Goal: Information Seeking & Learning: Learn about a topic

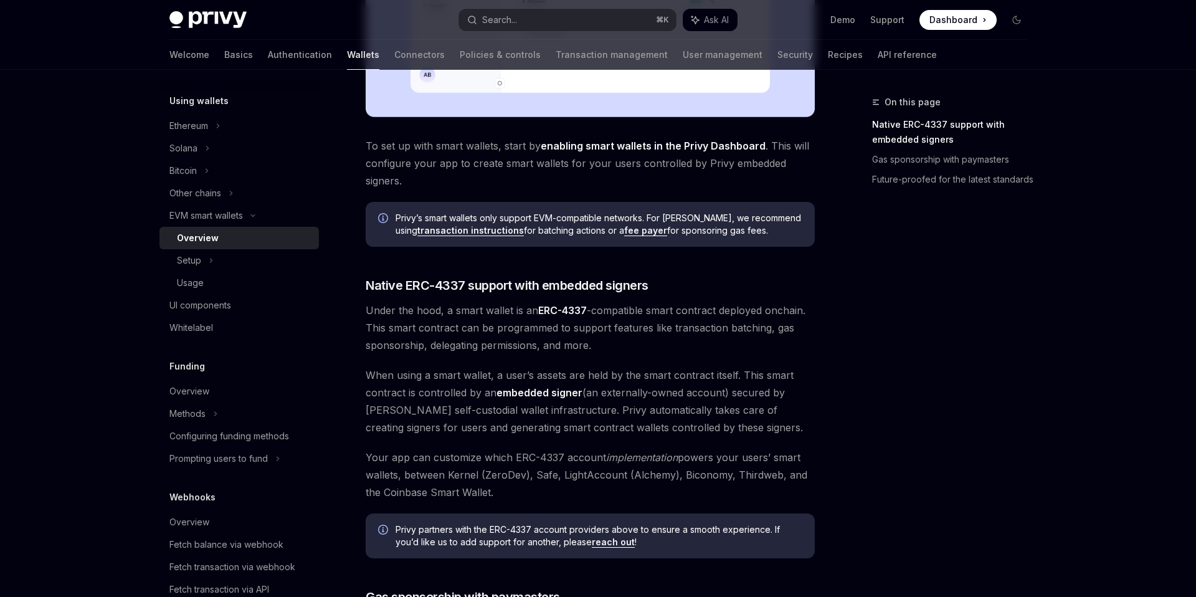
scroll to position [669, 0]
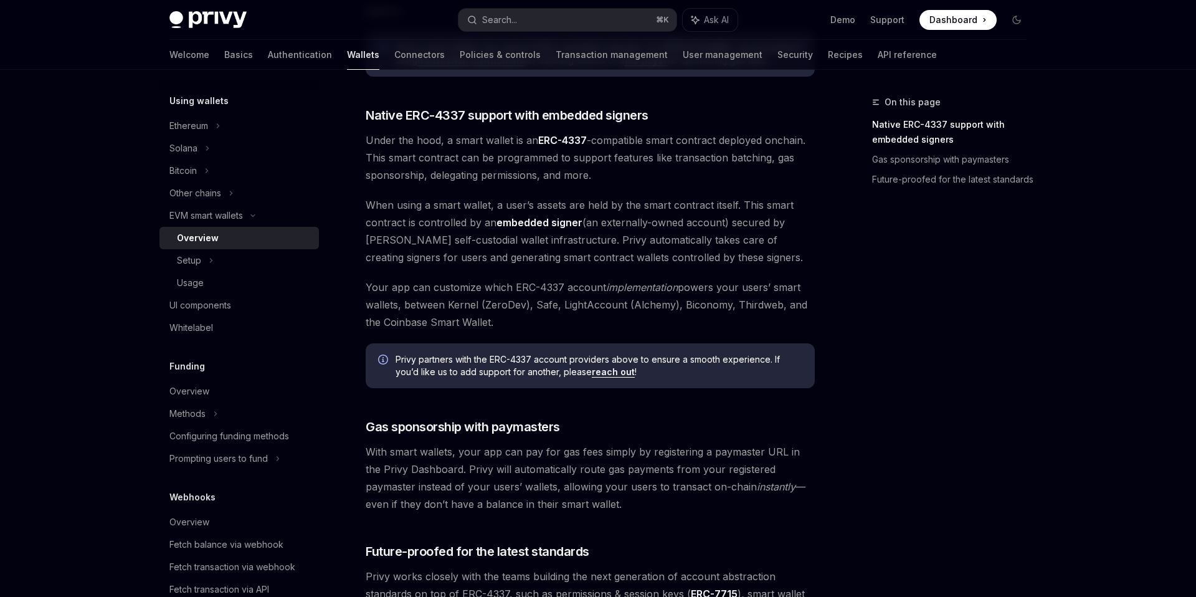
click at [629, 373] on link "reach out" at bounding box center [613, 371] width 43 height 11
drag, startPoint x: 448, startPoint y: 303, endPoint x: 531, endPoint y: 301, distance: 82.8
click at [531, 301] on span "Your app can customize which ERC-4337 account implementation powers your users’…" at bounding box center [590, 304] width 449 height 52
drag, startPoint x: 531, startPoint y: 301, endPoint x: 481, endPoint y: 302, distance: 49.8
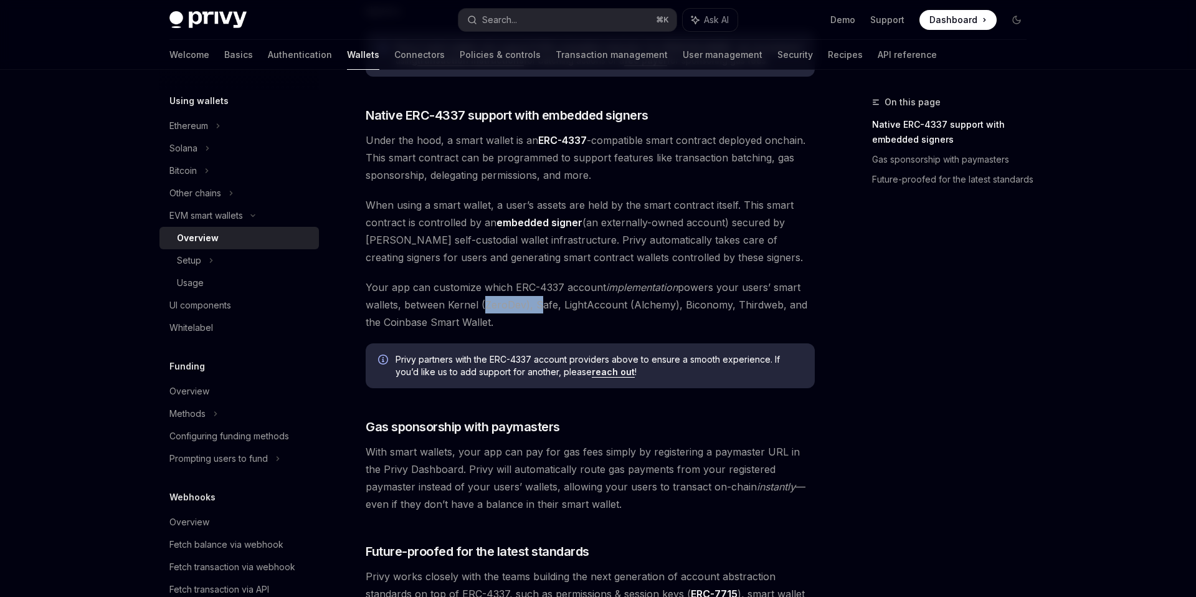
click at [481, 302] on span "Your app can customize which ERC-4337 account implementation powers your users’…" at bounding box center [590, 304] width 449 height 52
click at [566, 301] on span "Your app can customize which ERC-4337 account implementation powers your users’…" at bounding box center [590, 304] width 449 height 52
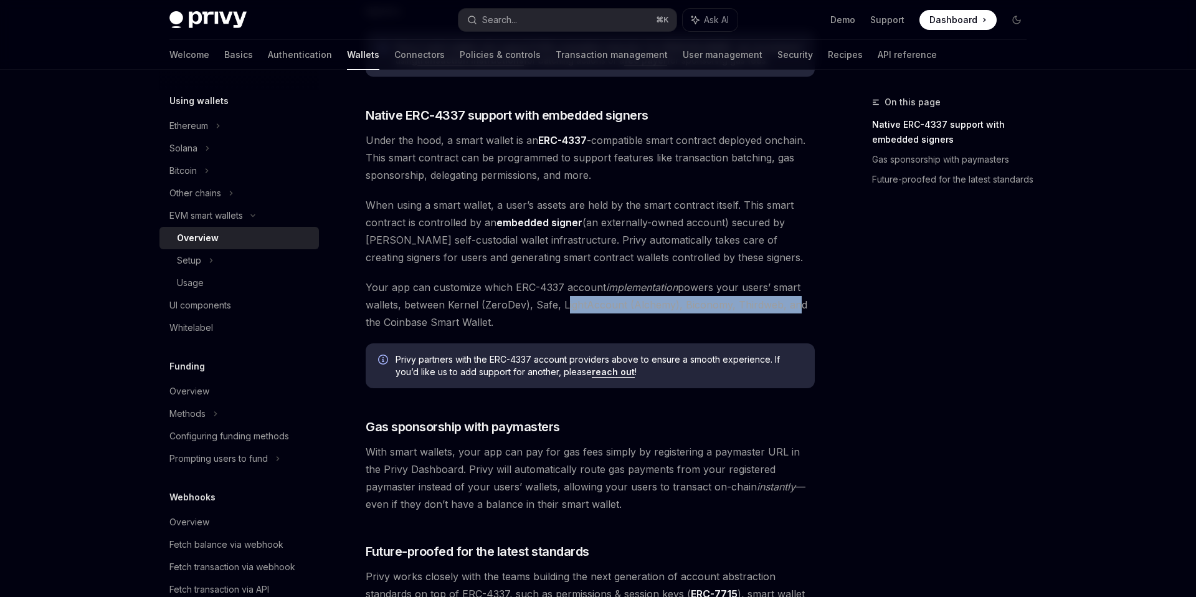
drag, startPoint x: 562, startPoint y: 301, endPoint x: 788, endPoint y: 308, distance: 226.8
click at [761, 308] on span "Your app can customize which ERC-4337 account implementation powers your users’…" at bounding box center [590, 304] width 449 height 52
click at [446, 310] on span "Your app can customize which ERC-4337 account implementation powers your users’…" at bounding box center [590, 304] width 449 height 52
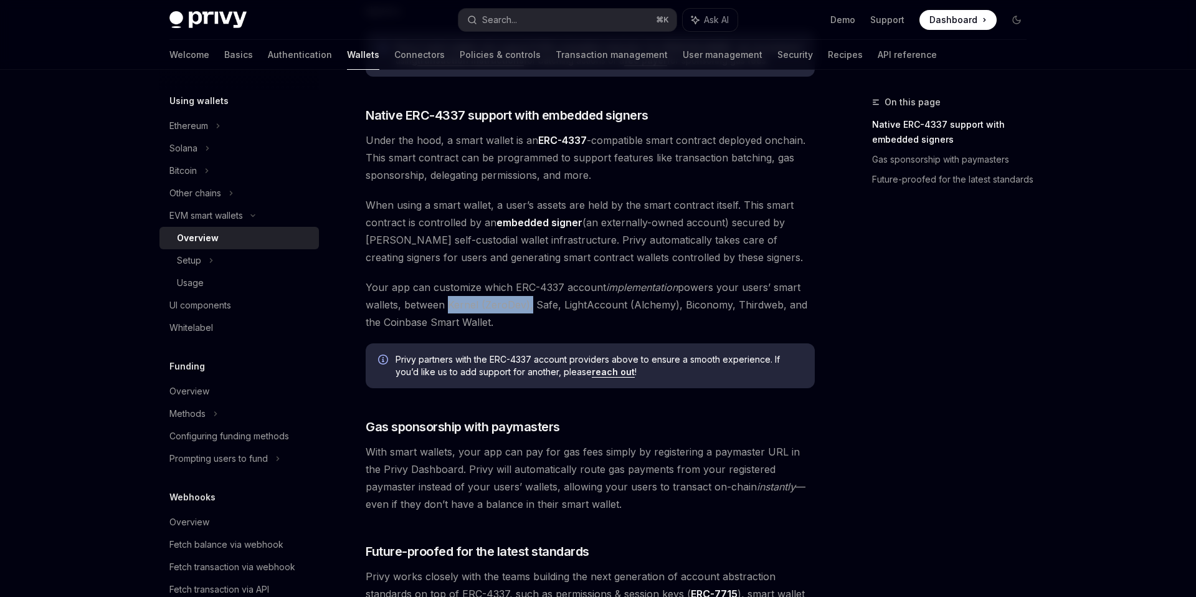
drag, startPoint x: 445, startPoint y: 306, endPoint x: 527, endPoint y: 303, distance: 82.2
click at [527, 303] on span "Your app can customize which ERC-4337 account implementation powers your users’…" at bounding box center [590, 304] width 449 height 52
drag, startPoint x: 527, startPoint y: 303, endPoint x: 438, endPoint y: 305, distance: 88.4
click at [438, 305] on span "Your app can customize which ERC-4337 account implementation powers your users’…" at bounding box center [590, 304] width 449 height 52
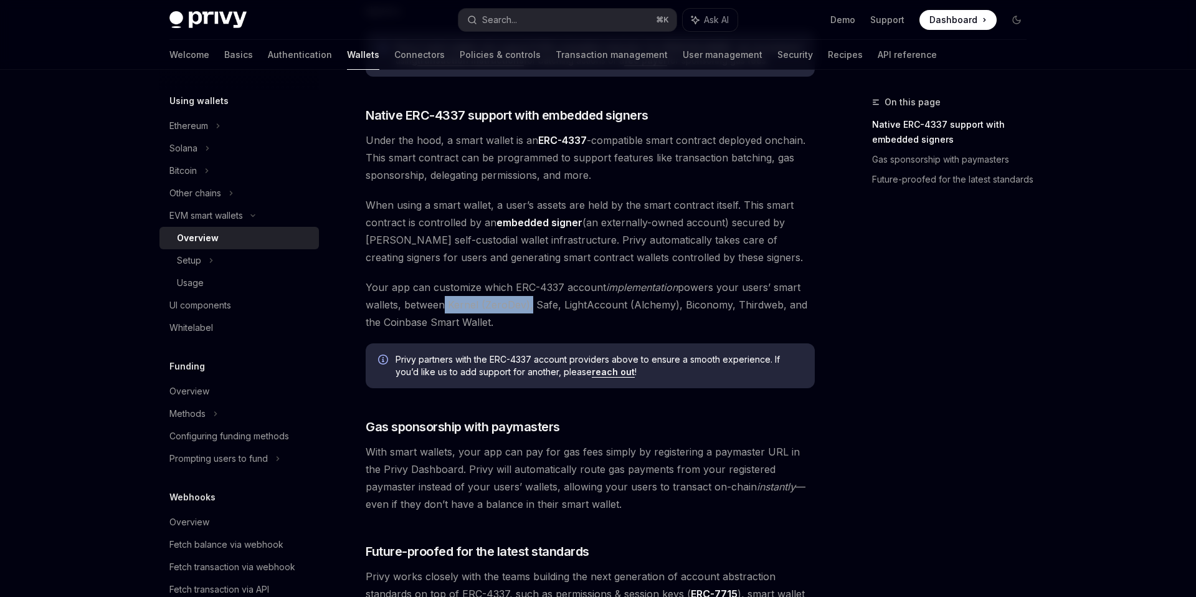
click at [517, 312] on span "Your app can customize which ERC-4337 account implementation powers your users’…" at bounding box center [590, 304] width 449 height 52
drag, startPoint x: 531, startPoint y: 305, endPoint x: 451, endPoint y: 306, distance: 80.3
click at [451, 306] on span "Your app can customize which ERC-4337 account implementation powers your users’…" at bounding box center [590, 304] width 449 height 52
drag, startPoint x: 447, startPoint y: 304, endPoint x: 529, endPoint y: 304, distance: 82.2
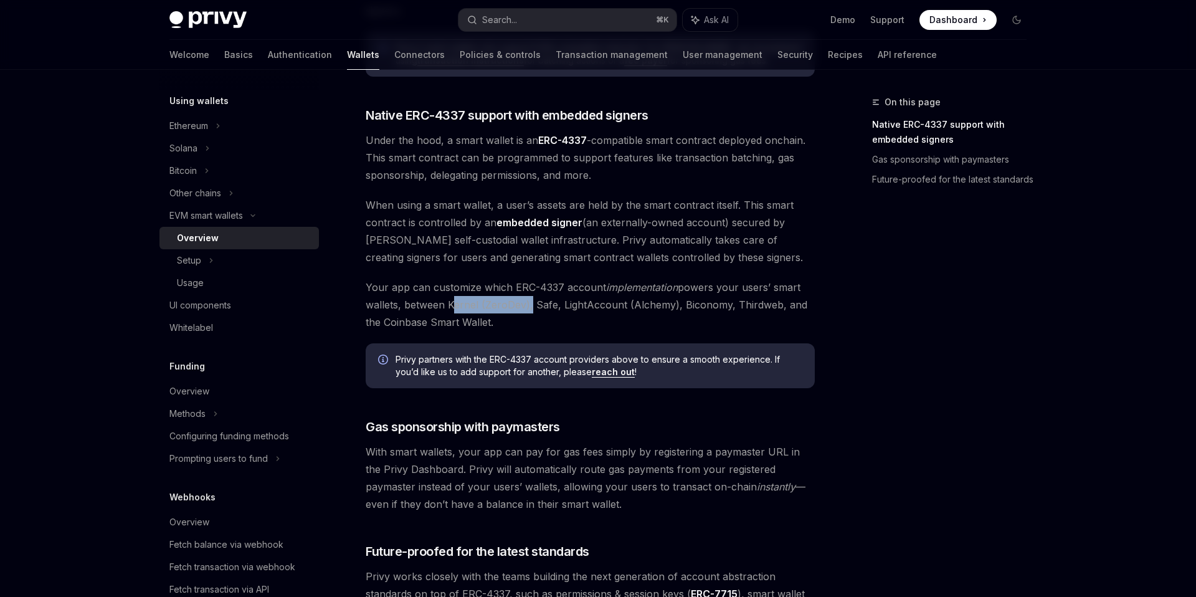
click at [529, 304] on span "Your app can customize which ERC-4337 account implementation powers your users’…" at bounding box center [590, 304] width 449 height 52
drag, startPoint x: 532, startPoint y: 306, endPoint x: 558, endPoint y: 309, distance: 26.3
click at [558, 309] on span "Your app can customize which ERC-4337 account implementation powers your users’…" at bounding box center [590, 304] width 449 height 52
drag, startPoint x: 561, startPoint y: 301, endPoint x: 674, endPoint y: 304, distance: 112.7
click at [674, 304] on span "Your app can customize which ERC-4337 account implementation powers your users’…" at bounding box center [590, 304] width 449 height 52
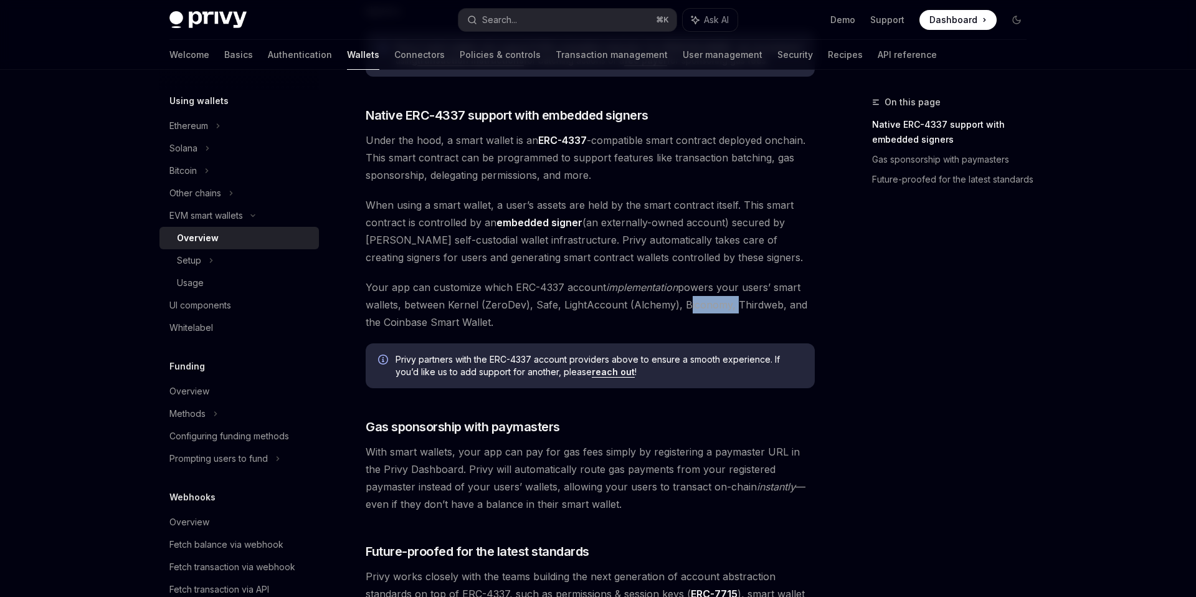
drag, startPoint x: 681, startPoint y: 305, endPoint x: 727, endPoint y: 307, distance: 46.8
click at [727, 307] on span "Your app can customize which ERC-4337 account implementation powers your users’…" at bounding box center [590, 304] width 449 height 52
drag, startPoint x: 734, startPoint y: 303, endPoint x: 779, endPoint y: 300, distance: 45.5
click at [761, 300] on span "Your app can customize which ERC-4337 account implementation powers your users’…" at bounding box center [590, 304] width 449 height 52
drag, startPoint x: 783, startPoint y: 302, endPoint x: 810, endPoint y: 312, distance: 28.0
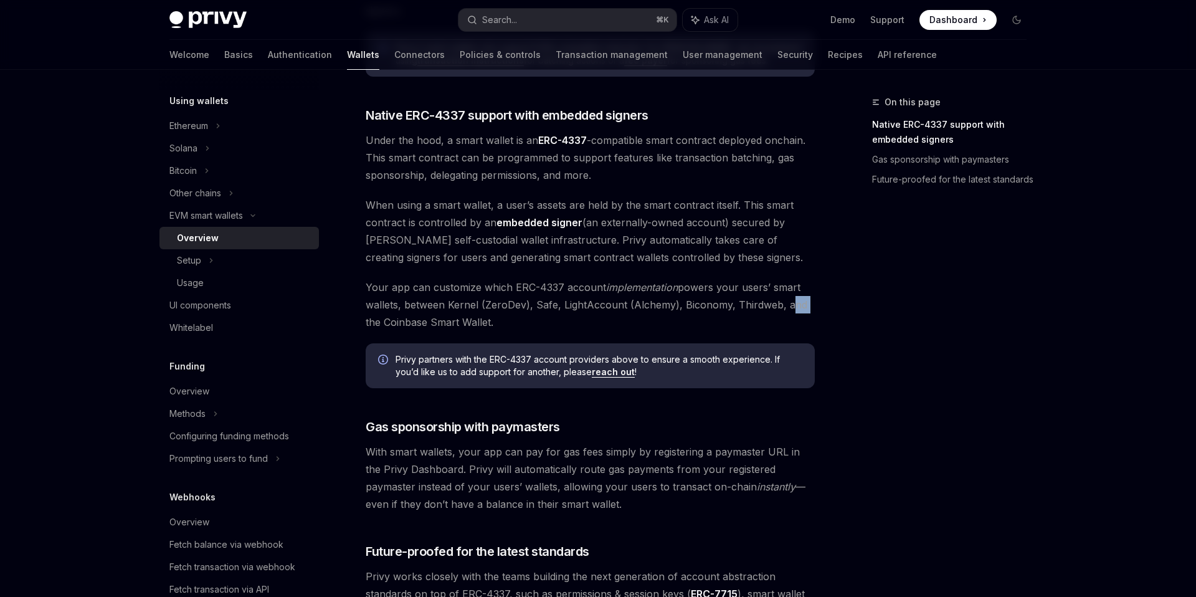
click at [761, 312] on span "Your app can customize which ERC-4337 account implementation powers your users’…" at bounding box center [590, 304] width 449 height 52
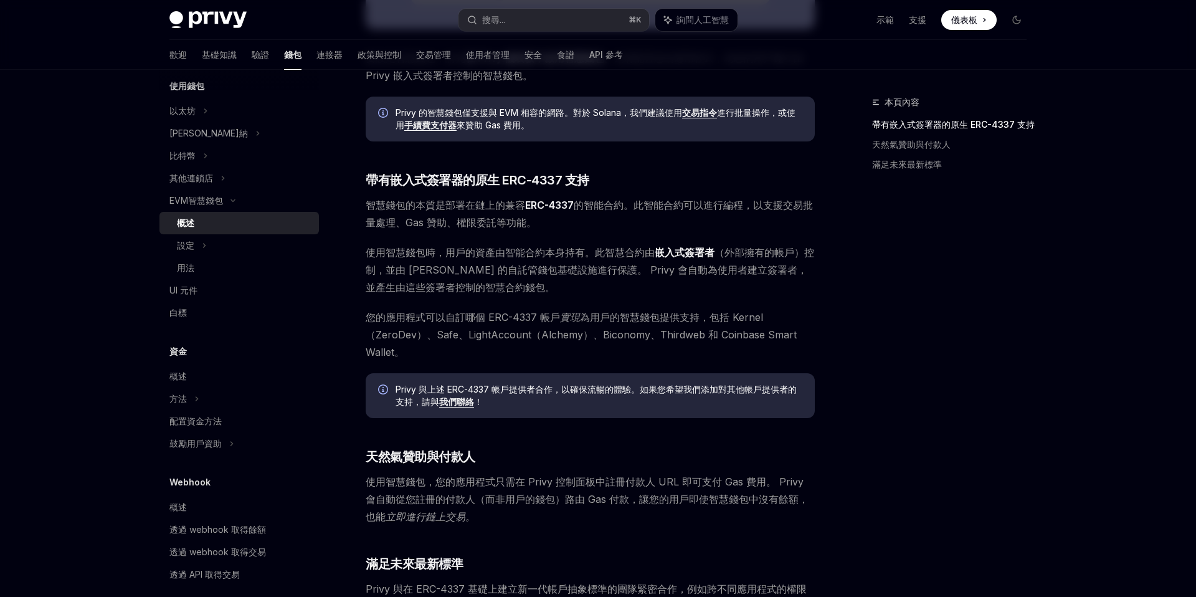
scroll to position [539, 0]
drag, startPoint x: 423, startPoint y: 334, endPoint x: 581, endPoint y: 336, distance: 158.2
click at [581, 336] on font "為用戶的智慧錢包提供支持，包括 Kernel（ZeroDev）、Safe、LightAccount（Alchemy）、Biconomy、Thirdweb 和 …" at bounding box center [581, 334] width 431 height 47
drag, startPoint x: 581, startPoint y: 336, endPoint x: 460, endPoint y: 337, distance: 121.4
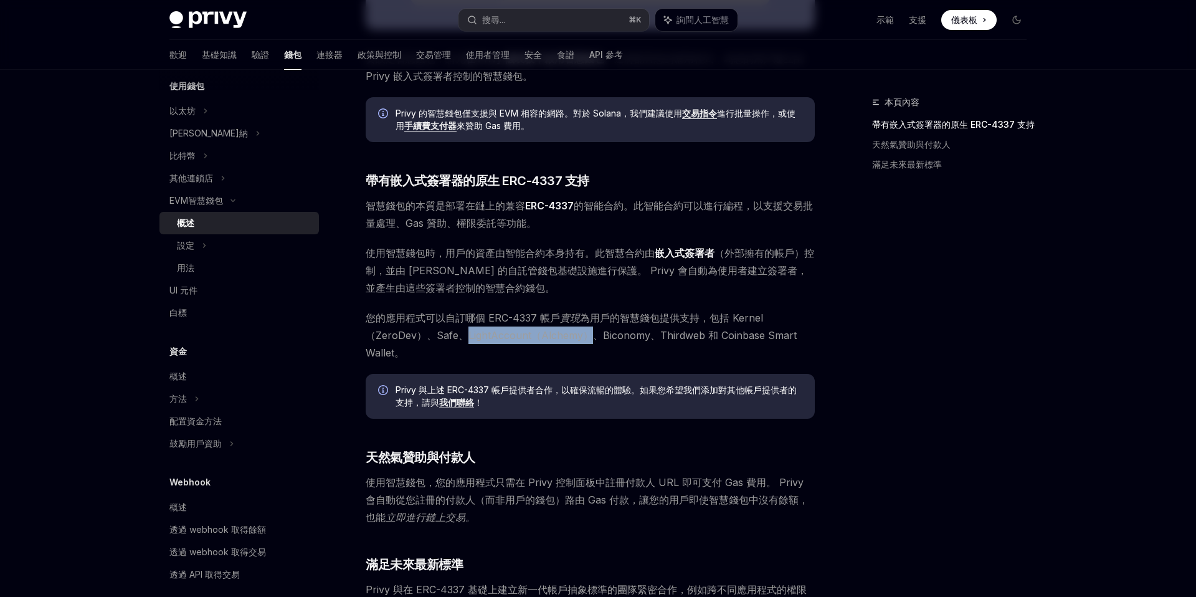
click at [460, 337] on font "為用戶的智慧錢包提供支持，包括 Kernel（ZeroDev）、Safe、LightAccount（Alchemy）、Biconomy、Thirdweb 和 …" at bounding box center [581, 334] width 431 height 47
drag, startPoint x: 460, startPoint y: 331, endPoint x: 579, endPoint y: 331, distance: 118.9
click at [579, 331] on font "為用戶的智慧錢包提供支持，包括 Kernel（ZeroDev）、Safe、LightAccount（Alchemy）、Biconomy、Thirdweb 和 …" at bounding box center [581, 334] width 431 height 47
click at [601, 333] on font "為用戶的智慧錢包提供支持，包括 Kernel（ZeroDev）、Safe、LightAccount（Alchemy）、Biconomy、Thirdweb 和 …" at bounding box center [581, 334] width 431 height 47
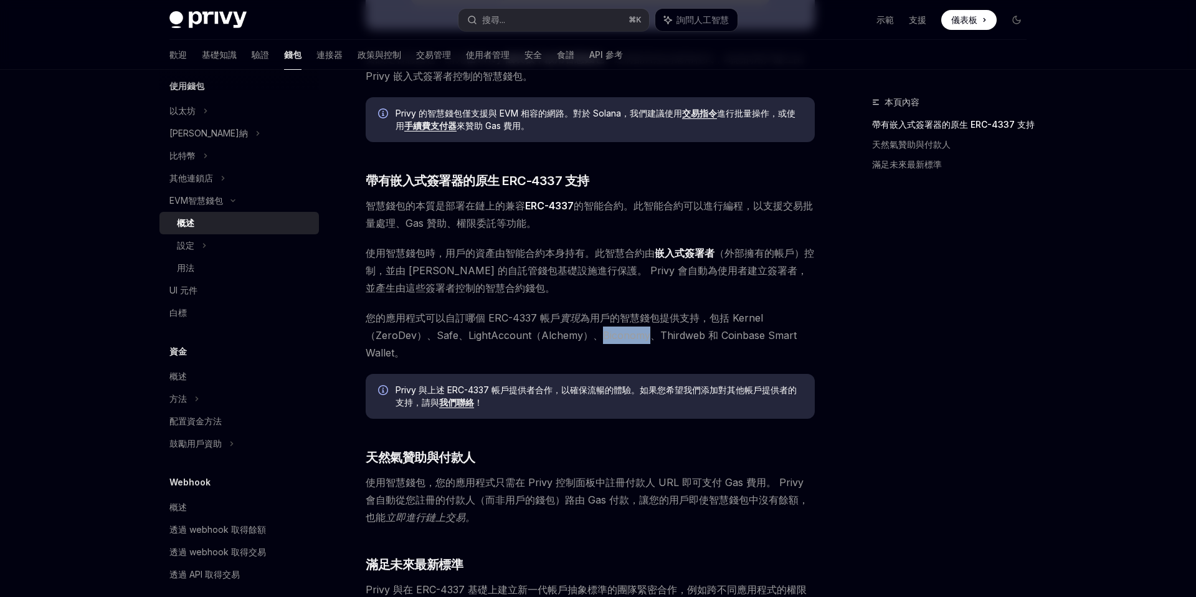
click at [601, 333] on font "為用戶的智慧錢包提供支持，包括 Kernel（ZeroDev）、Safe、LightAccount（Alchemy）、Biconomy、Thirdweb 和 …" at bounding box center [581, 334] width 431 height 47
drag, startPoint x: 460, startPoint y: 335, endPoint x: 580, endPoint y: 329, distance: 119.7
click at [580, 329] on font "為用戶的智慧錢包提供支持，包括 Kernel（ZeroDev）、Safe、LightAccount（Alchemy）、Biconomy、Thirdweb 和 …" at bounding box center [581, 334] width 431 height 47
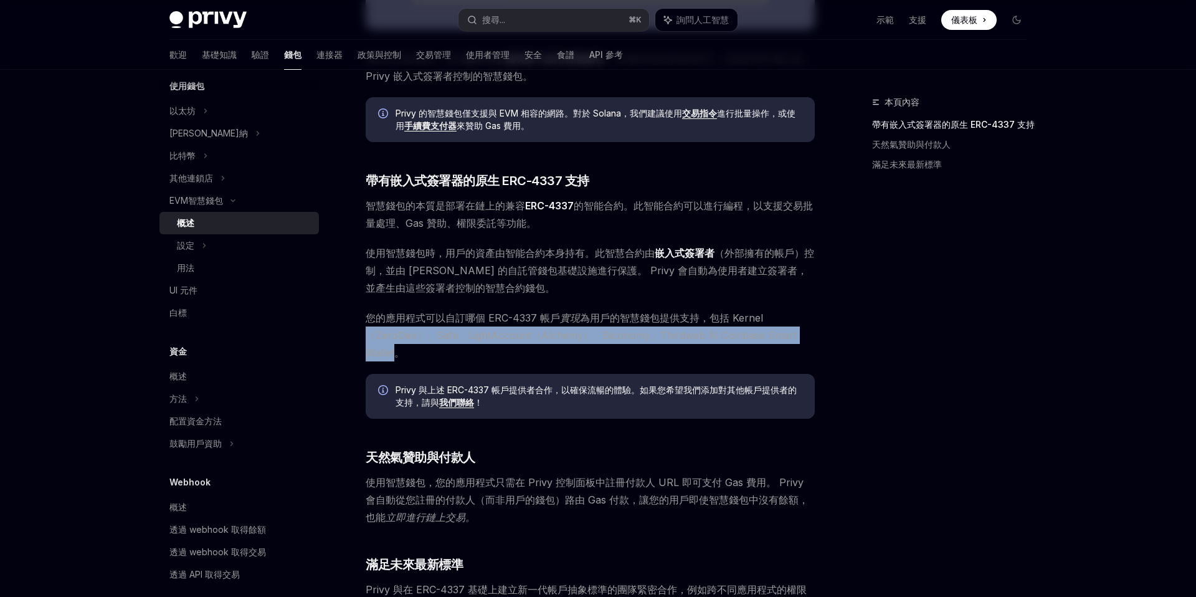
drag, startPoint x: 394, startPoint y: 353, endPoint x: 362, endPoint y: 328, distance: 40.9
click at [362, 328] on div "EVM智慧[PERSON_NAME]錢包 OpenAI 在 ChatGPT 中打開 OpenAI 在 ChatGPT 中打開 Privy 讓您輕鬆為用戶 創建…" at bounding box center [473, 187] width 687 height 1262
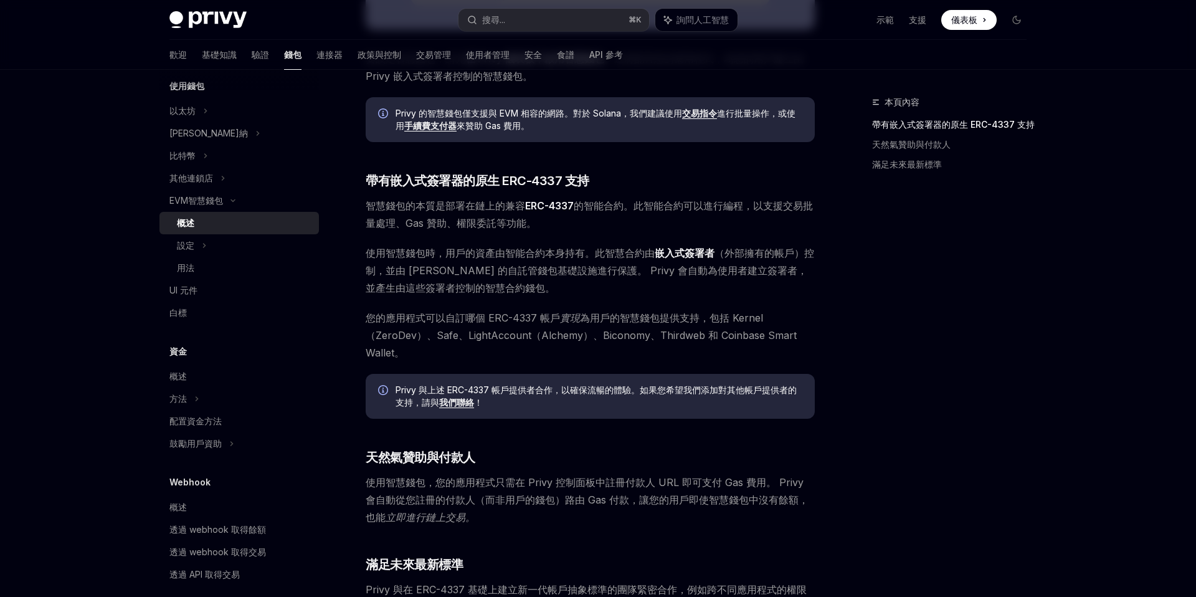
click at [371, 317] on font "您的應用程式可以自訂哪個 ERC-4337 帳戶" at bounding box center [463, 317] width 194 height 12
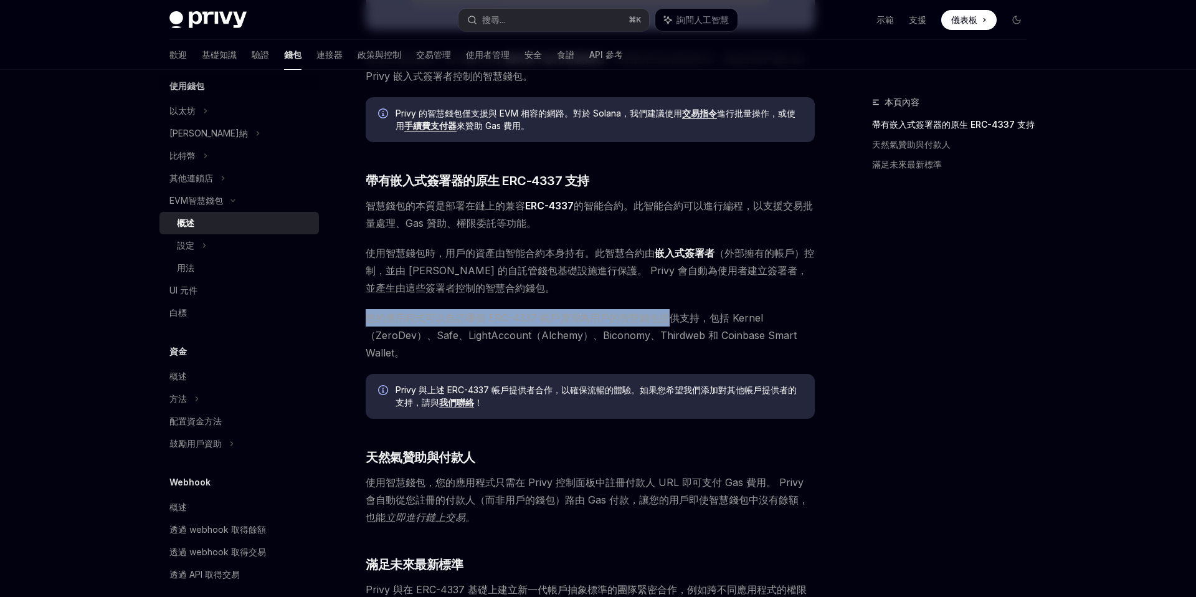
drag, startPoint x: 371, startPoint y: 317, endPoint x: 667, endPoint y: 324, distance: 296.5
click at [667, 324] on span "您的應用程式可以自訂哪個 ERC-4337 帳戶 實現 為用戶的智慧錢包提供支持，包括 Kernel（ZeroDev）、Safe、LightAccount（A…" at bounding box center [590, 335] width 449 height 52
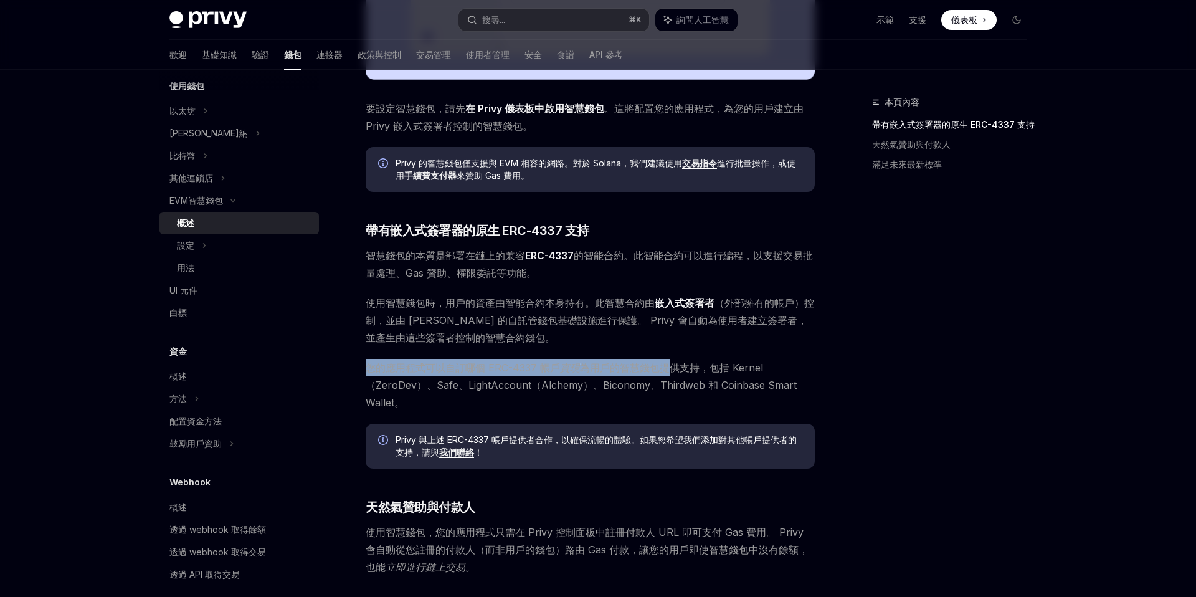
scroll to position [483, 0]
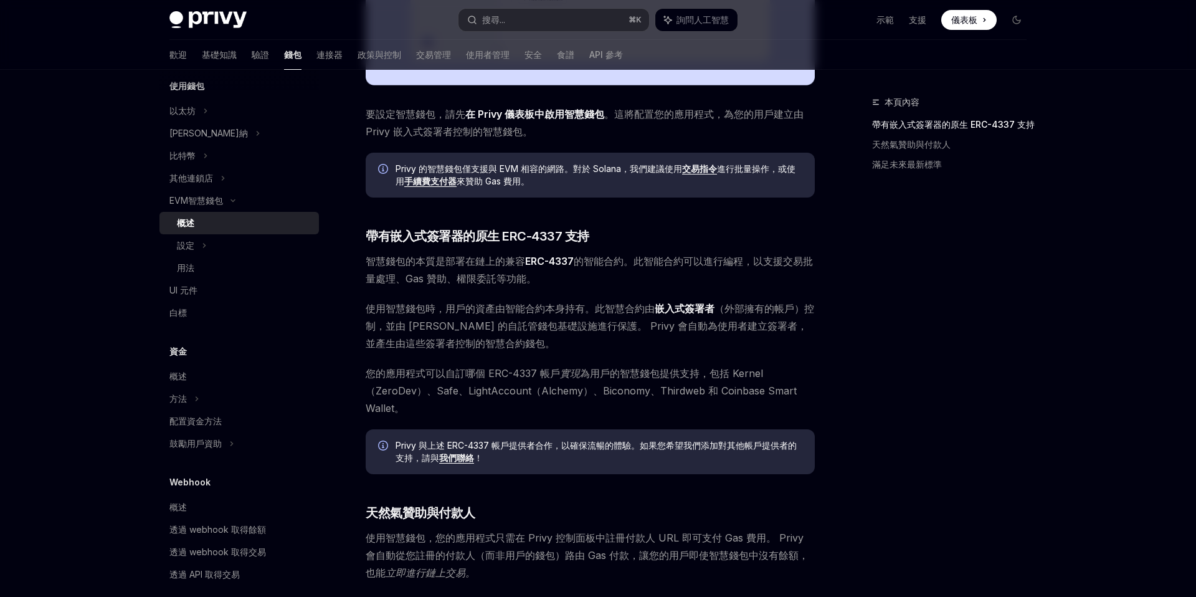
click at [564, 392] on font "為用戶的智慧錢包提供支持，包括 Kernel（ZeroDev）、Safe、LightAccount（Alchemy）、Biconomy、Thirdweb 和 …" at bounding box center [581, 390] width 431 height 47
click at [606, 389] on font "為用戶的智慧錢包提供支持，包括 Kernel（ZeroDev）、Safe、LightAccount（Alchemy）、Biconomy、Thirdweb 和 …" at bounding box center [581, 390] width 431 height 47
click at [676, 387] on font "為用戶的智慧錢包提供支持，包括 Kernel（ZeroDev）、Safe、LightAccount（Alchemy）、Biconomy、Thirdweb 和 …" at bounding box center [581, 390] width 431 height 47
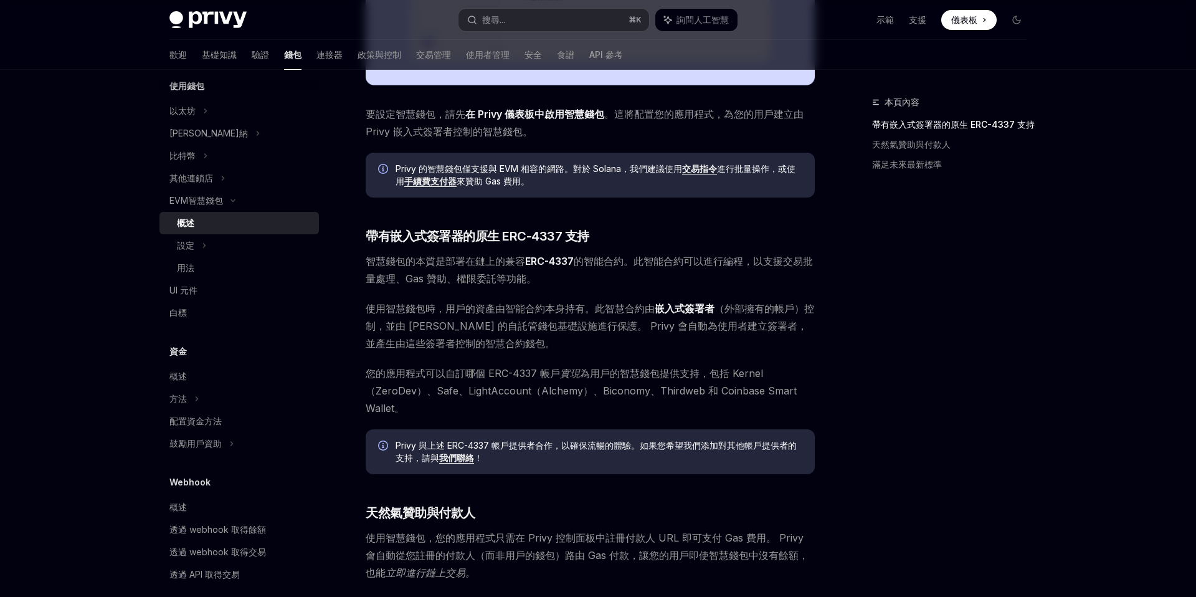
click at [738, 389] on font "為用戶的智慧錢包提供支持，包括 Kernel（ZeroDev）、Safe、LightAccount（Alchemy）、Biconomy、Thirdweb 和 …" at bounding box center [581, 390] width 431 height 47
click at [704, 397] on font "為用戶的智慧錢包提供支持，包括 Kernel（ZeroDev）、Safe、LightAccount（Alchemy）、Biconomy、Thirdweb 和 …" at bounding box center [581, 390] width 431 height 47
drag, startPoint x: 708, startPoint y: 390, endPoint x: 398, endPoint y: 407, distance: 310.6
click at [398, 405] on font "為用戶的智慧錢包提供支持，包括 Kernel（ZeroDev）、Safe、LightAccount（Alchemy）、Biconomy、Thirdweb 和 …" at bounding box center [581, 390] width 431 height 47
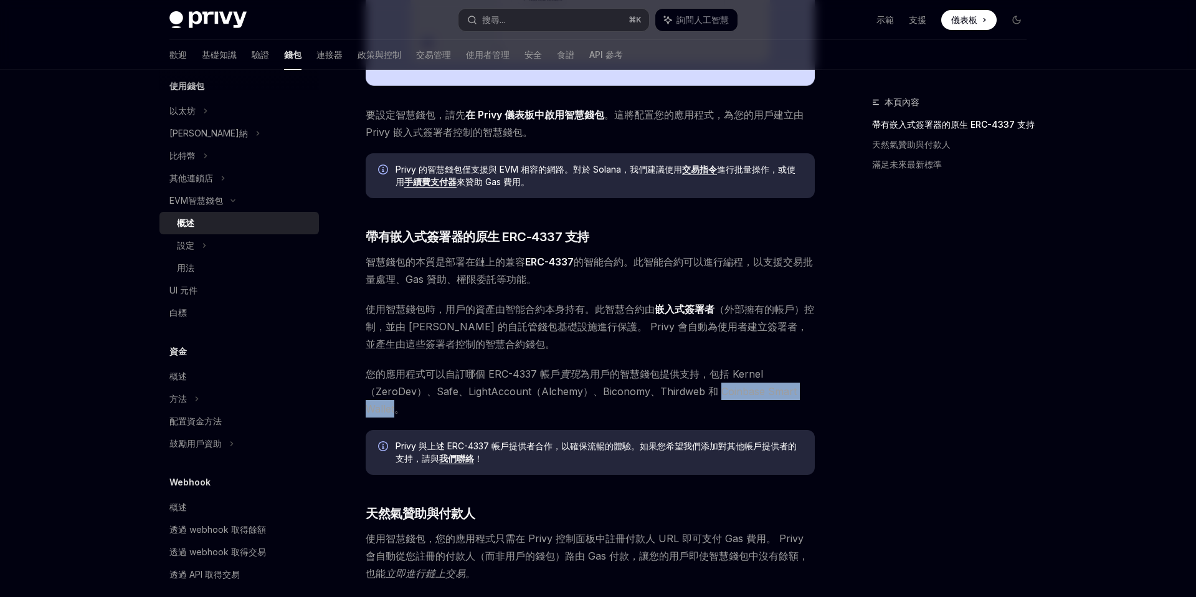
scroll to position [484, 0]
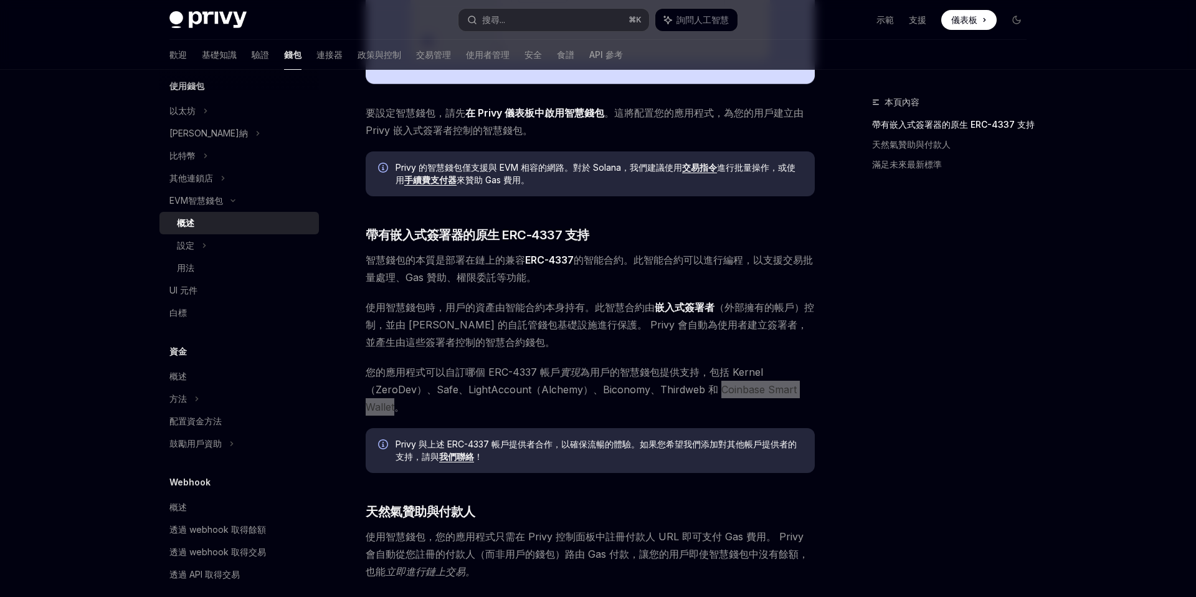
type textarea "*"
